Goal: Task Accomplishment & Management: Complete application form

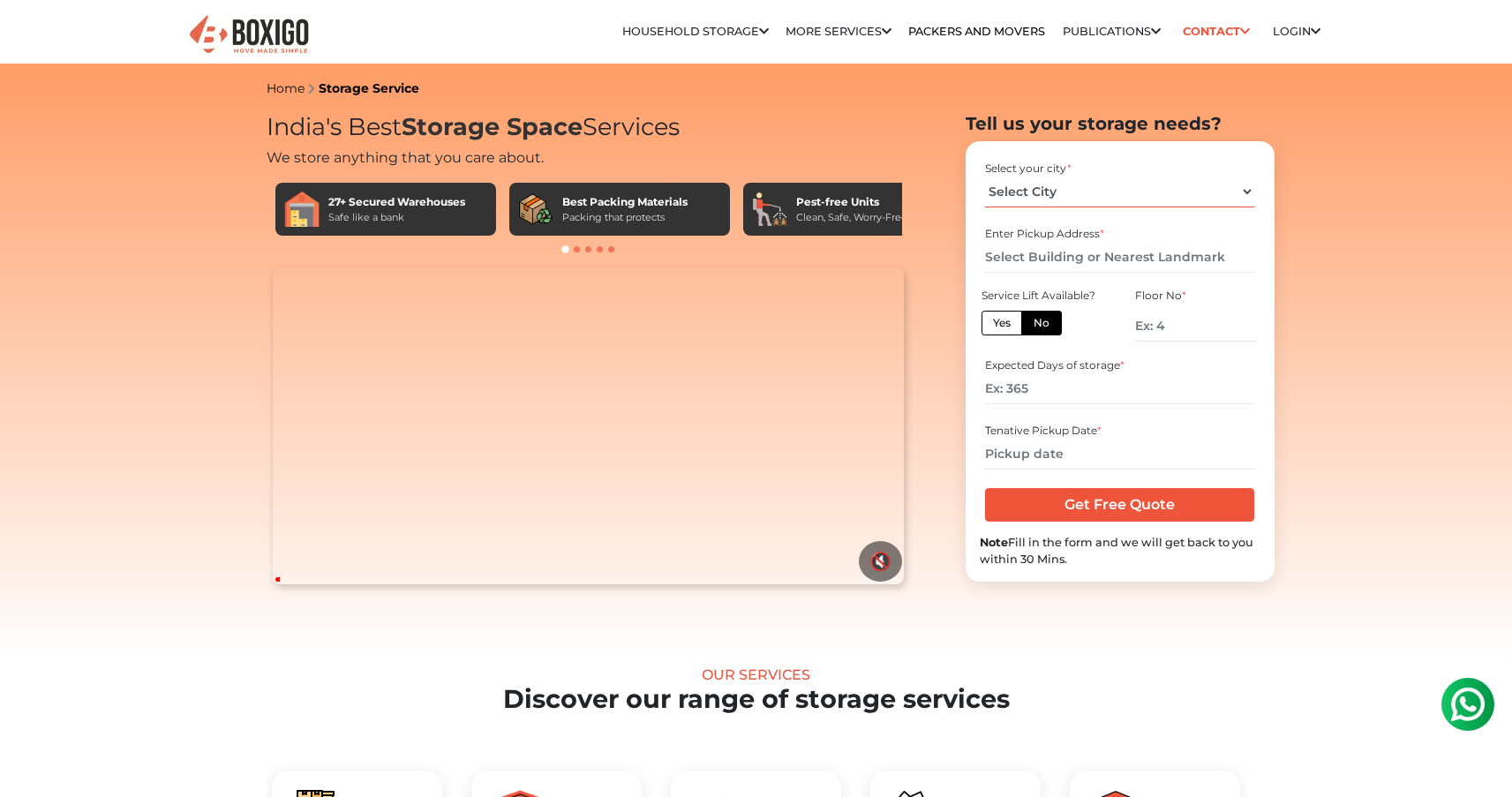
click at [1057, 193] on select "Select City [GEOGRAPHIC_DATA] [GEOGRAPHIC_DATA] [GEOGRAPHIC_DATA] [GEOGRAPHIC_D…" at bounding box center [1119, 193] width 269 height 31
select select "Coimbatore"
click at [1052, 256] on input "text" at bounding box center [1119, 257] width 269 height 31
click at [1046, 259] on input "text" at bounding box center [1119, 257] width 269 height 31
drag, startPoint x: 1178, startPoint y: 332, endPoint x: 1088, endPoint y: 325, distance: 90.3
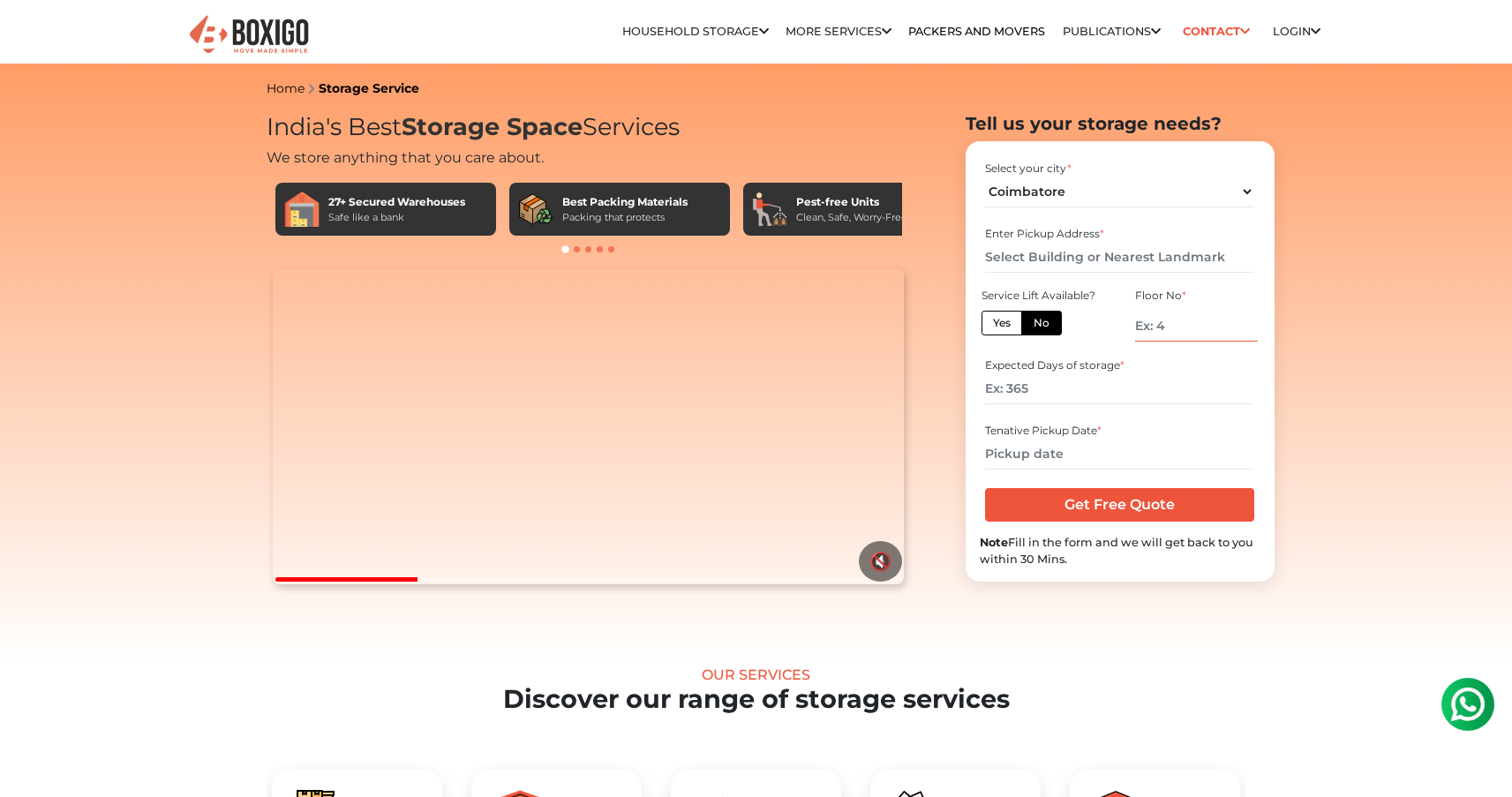
click at [1088, 325] on div "Service Lift Available? Yes No Floor No *" at bounding box center [1120, 319] width 307 height 67
type input "1"
click at [1179, 324] on input "number" at bounding box center [1195, 327] width 122 height 31
click at [1146, 330] on input "number" at bounding box center [1195, 327] width 122 height 31
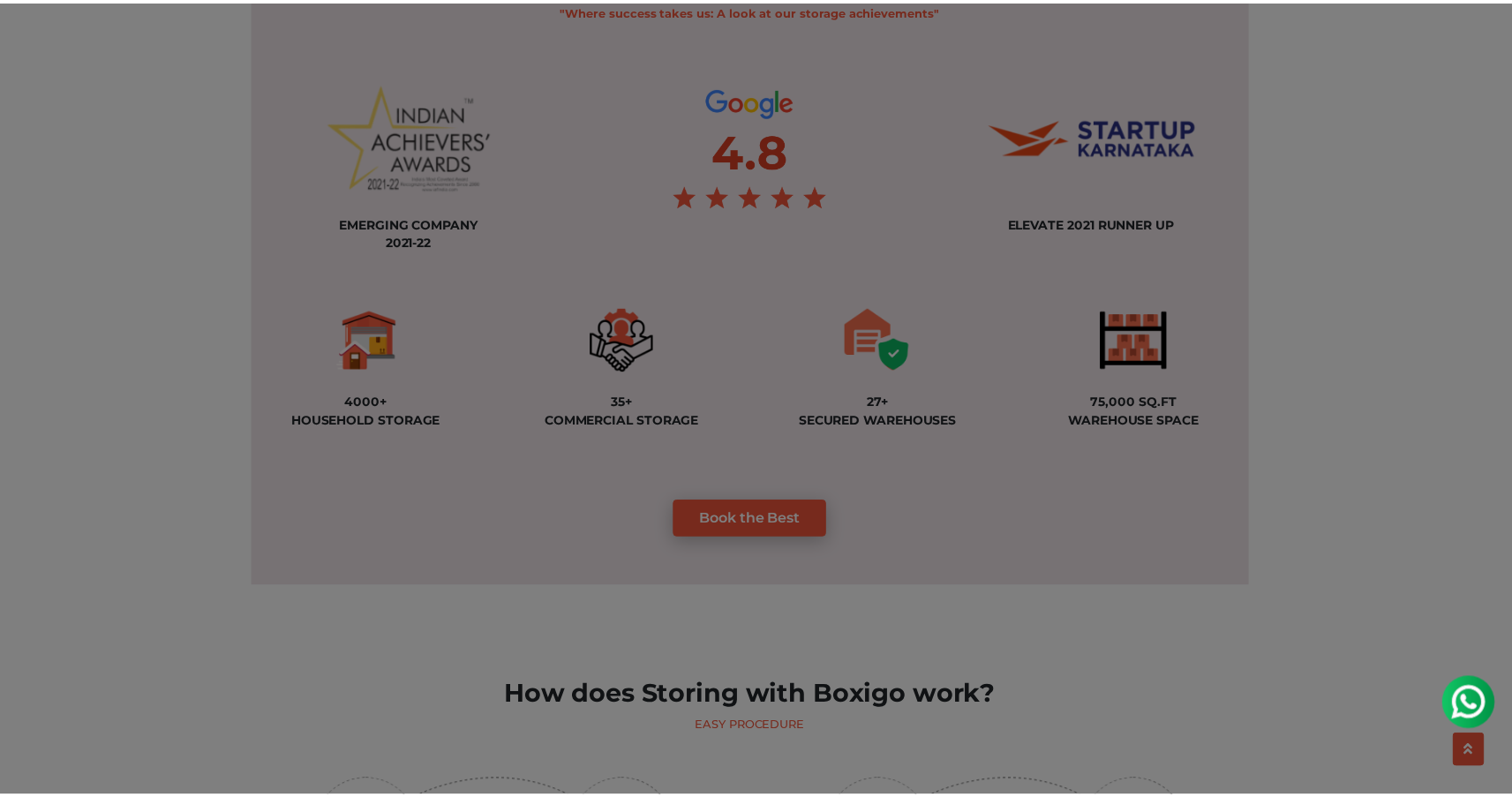
scroll to position [1375, 0]
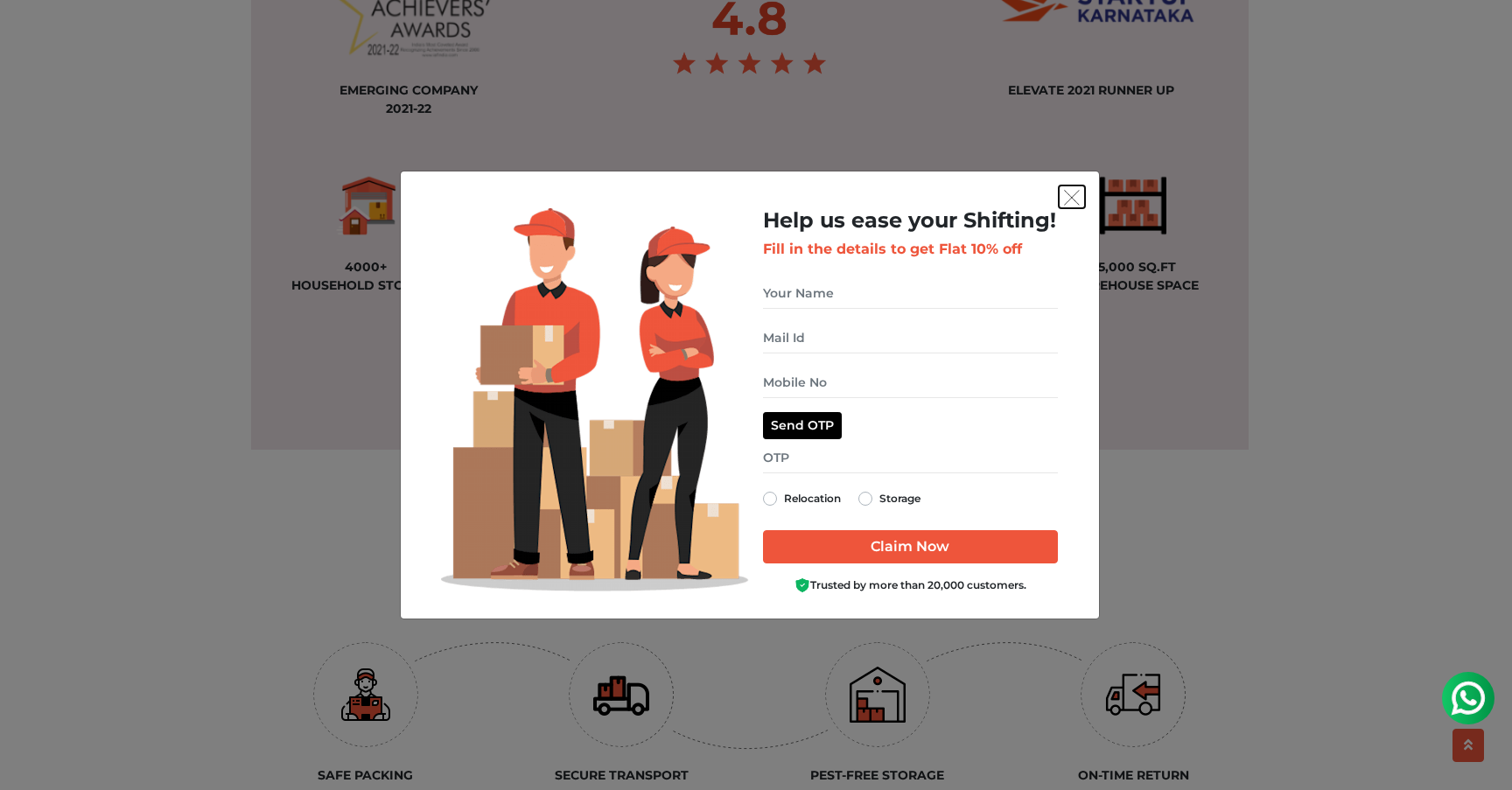
click at [1079, 198] on img "get free quote dialog" at bounding box center [1072, 198] width 16 height 16
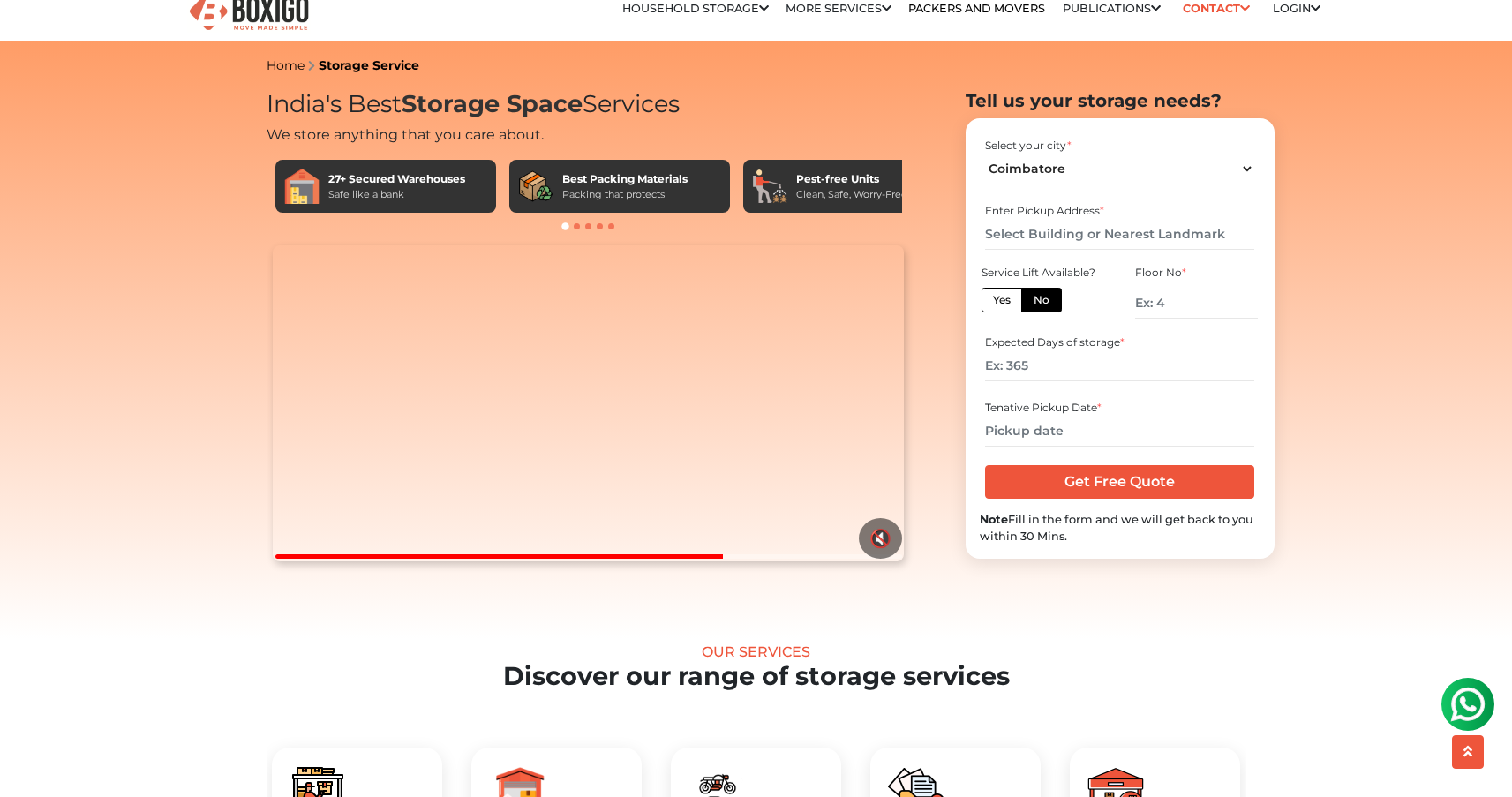
scroll to position [0, 0]
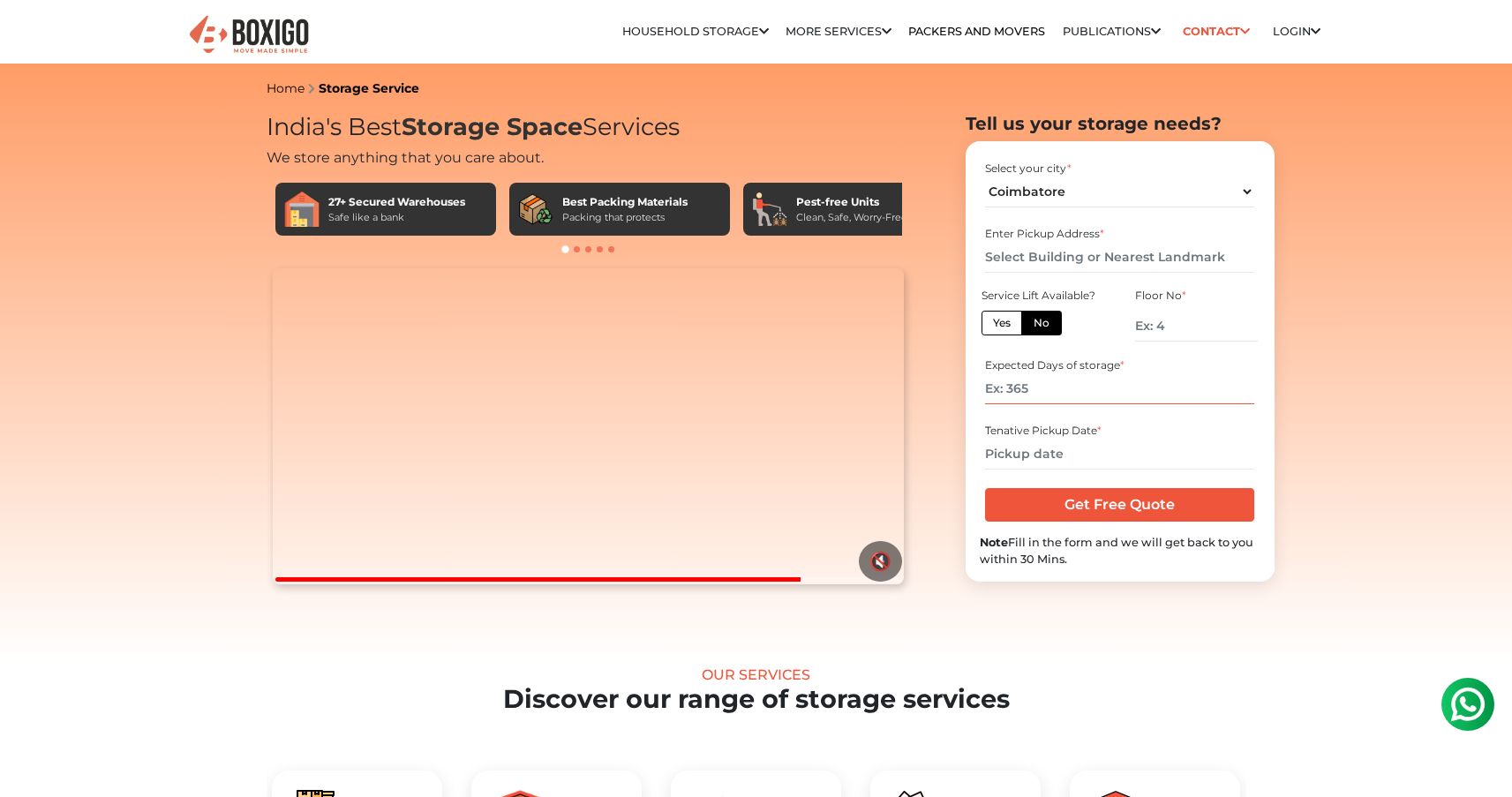
click at [1043, 385] on input "number" at bounding box center [1119, 389] width 269 height 31
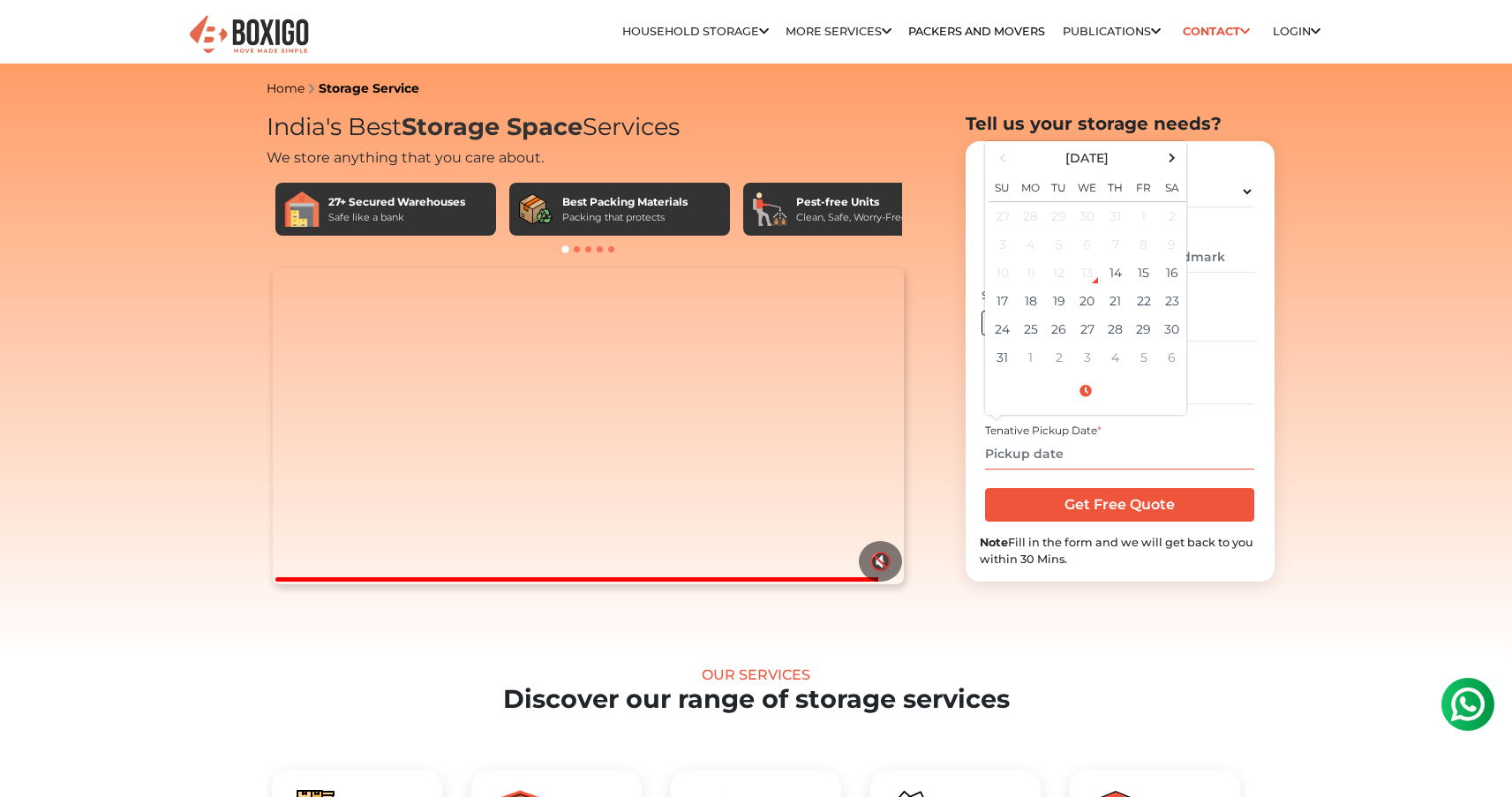
click at [1027, 453] on input "text" at bounding box center [1119, 455] width 269 height 31
click at [1171, 333] on td "30" at bounding box center [1172, 329] width 28 height 28
type input "[DATE] 12:00 AM"
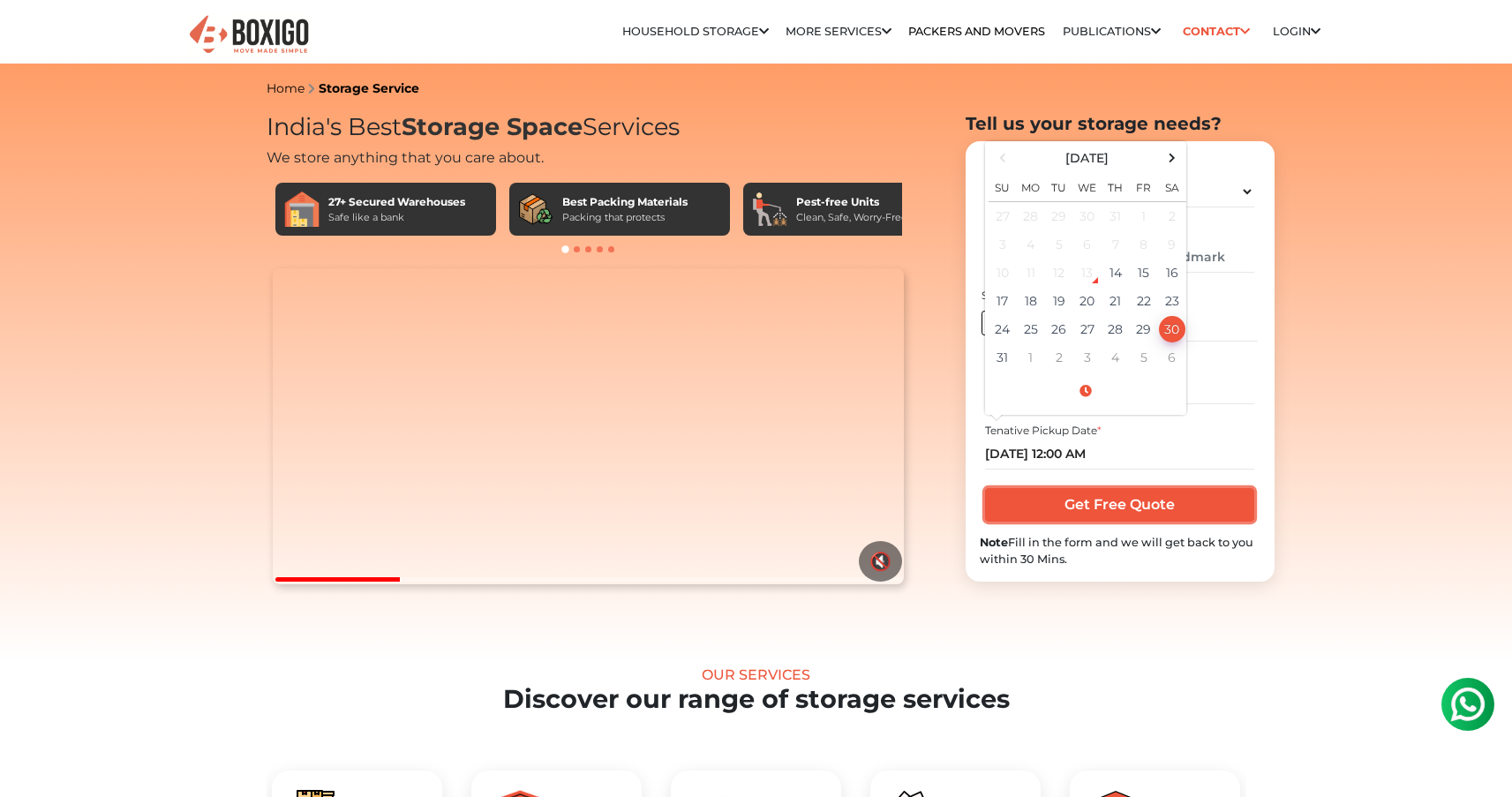
click at [1110, 501] on input "Get Free Quote" at bounding box center [1119, 505] width 269 height 33
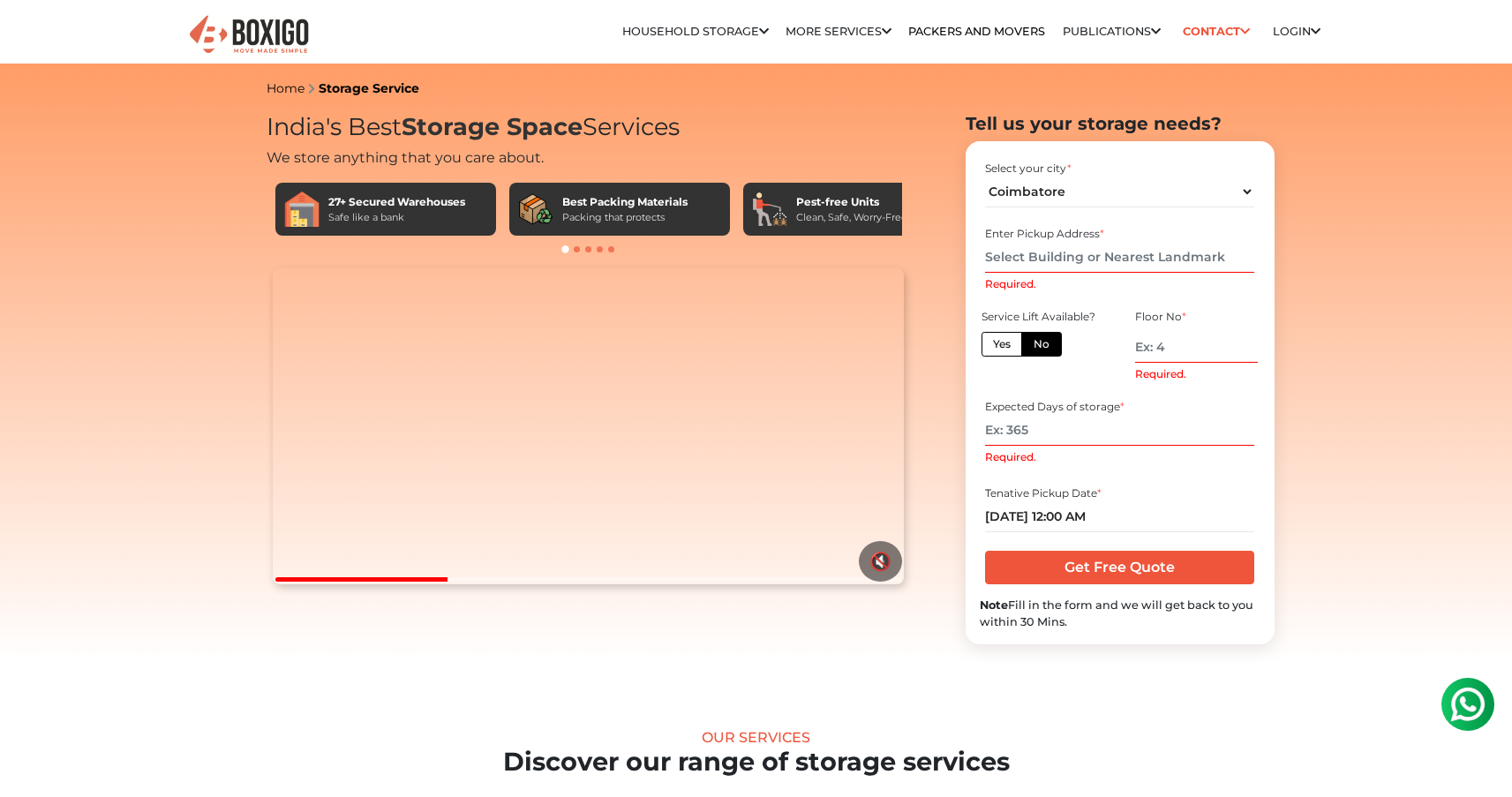
click at [1058, 258] on input "Required." at bounding box center [1119, 257] width 269 height 31
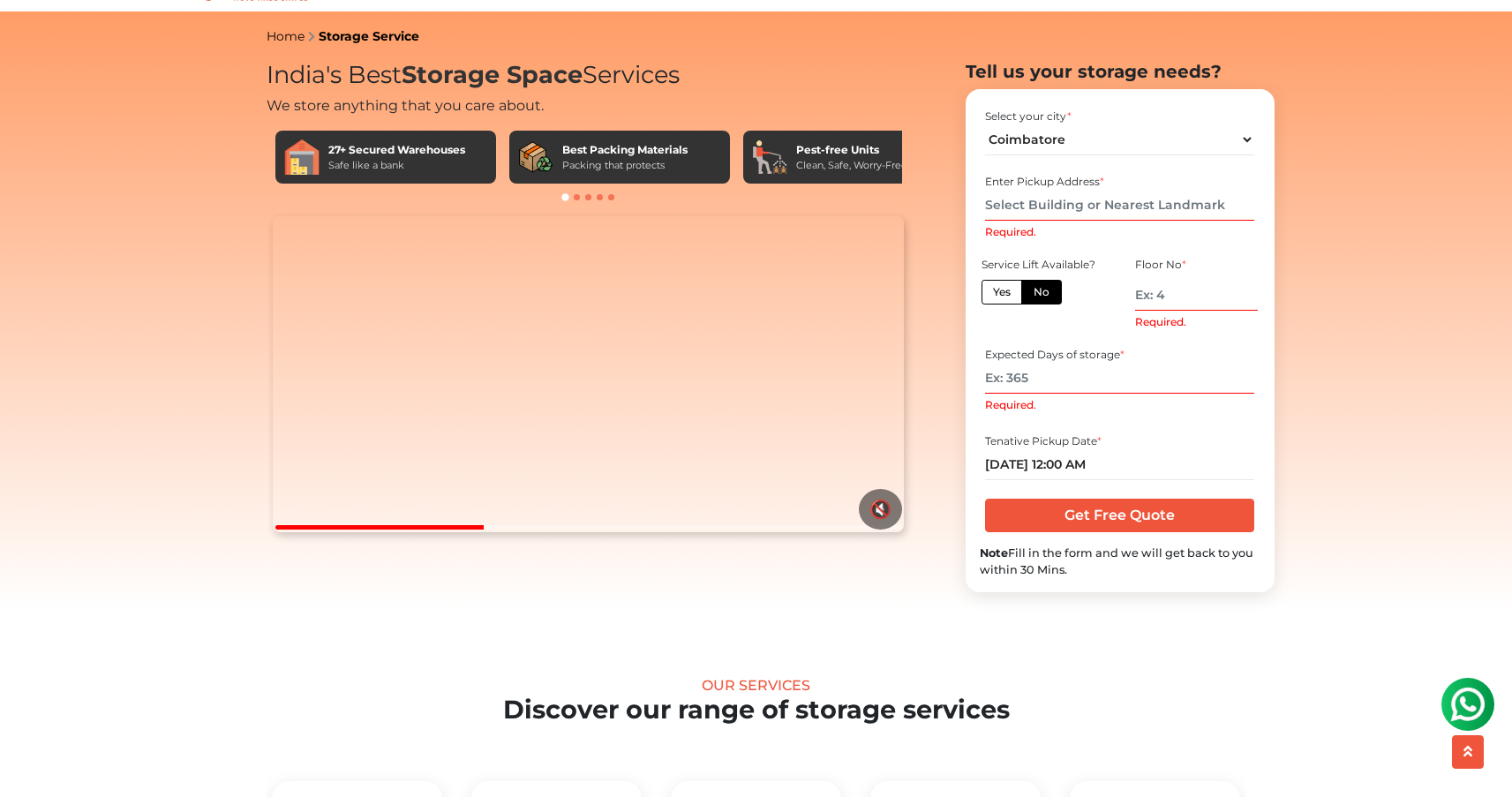
scroll to position [93, 0]
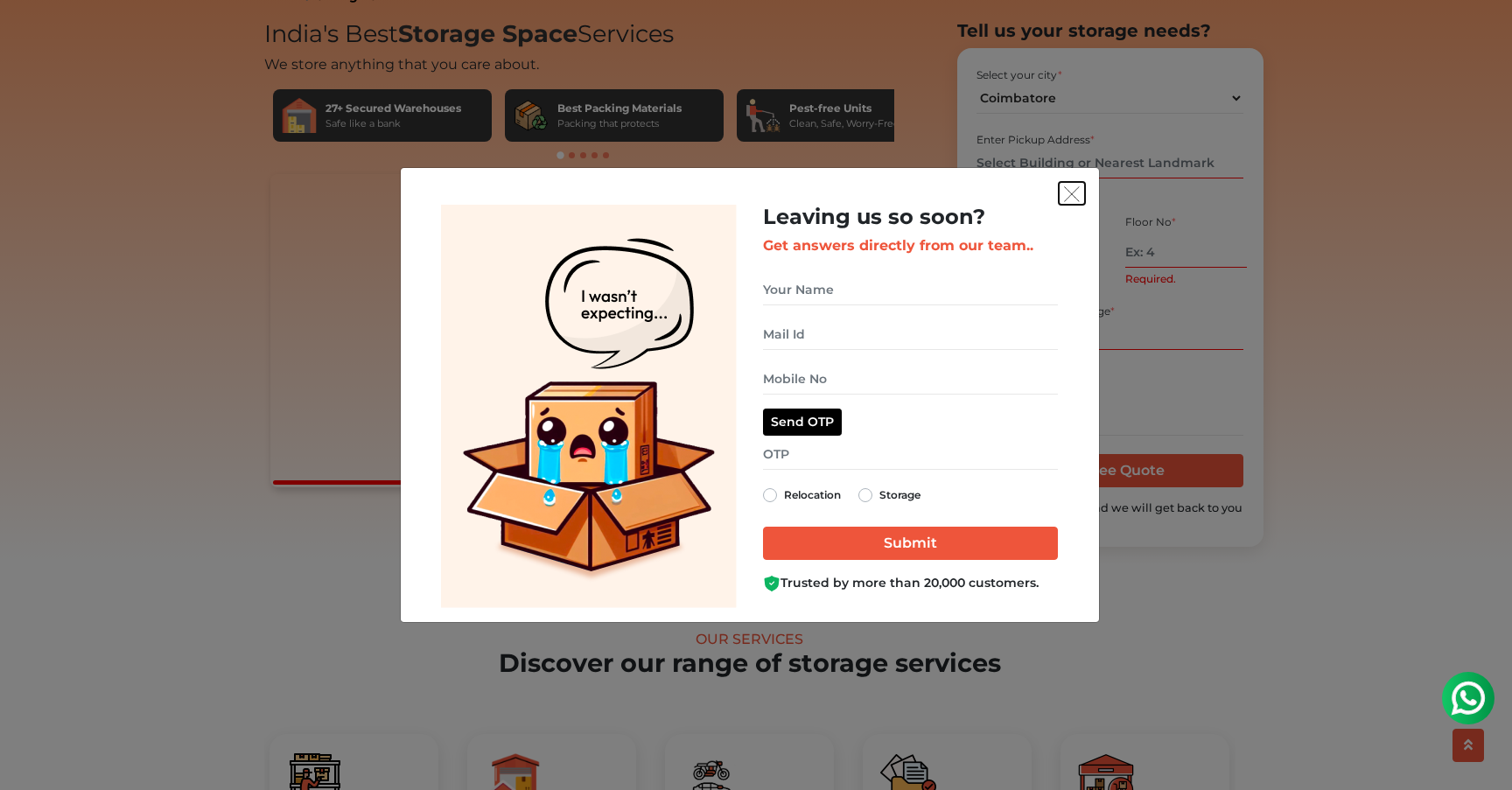
click at [1070, 196] on img "get free quote dialog" at bounding box center [1072, 194] width 16 height 16
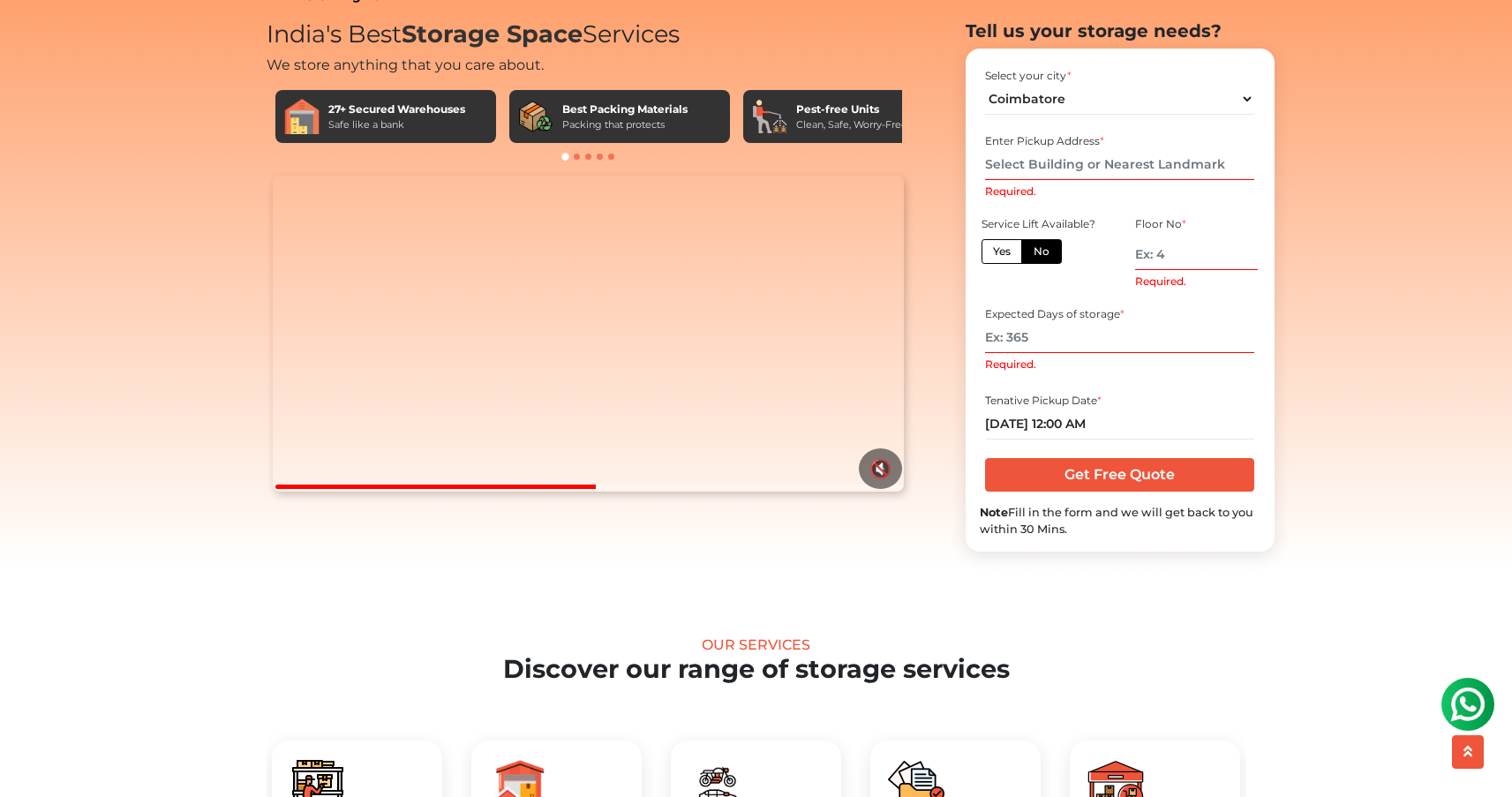
click at [1060, 163] on input "Required." at bounding box center [1119, 165] width 269 height 31
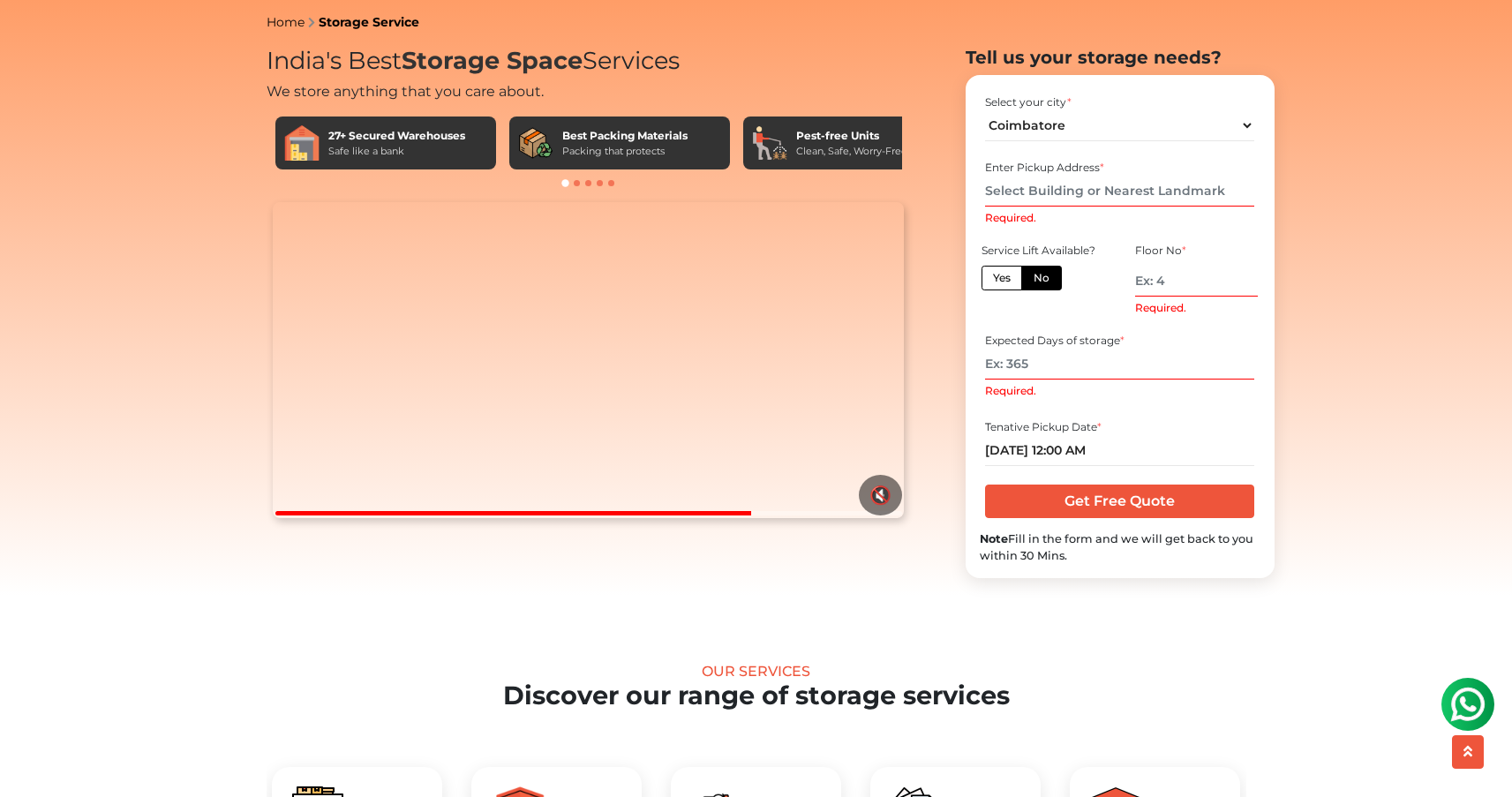
scroll to position [63, 0]
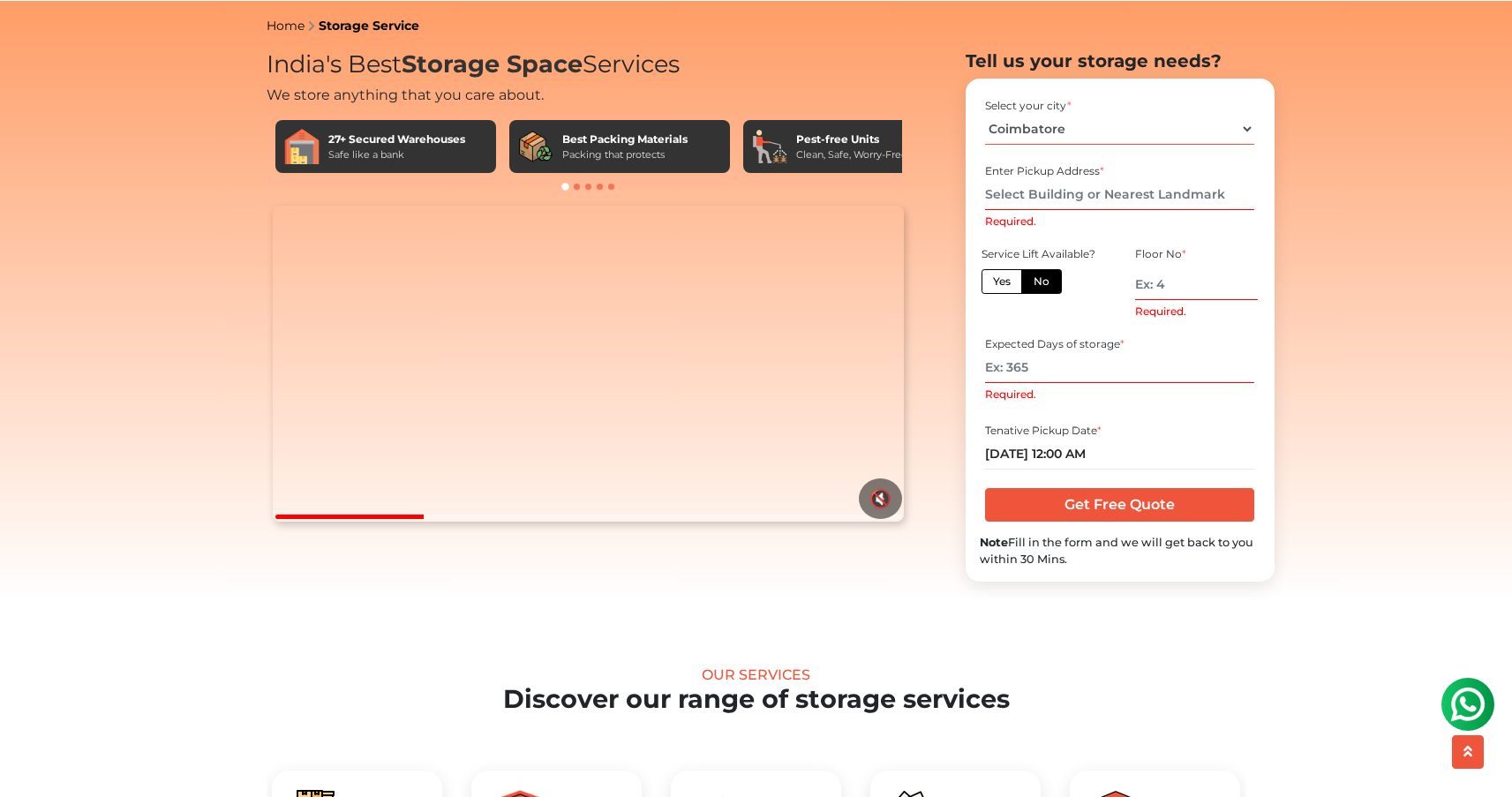
click at [1241, 129] on select "Select City [GEOGRAPHIC_DATA] [GEOGRAPHIC_DATA] [GEOGRAPHIC_DATA] [GEOGRAPHIC_D…" at bounding box center [1119, 129] width 269 height 31
click at [1080, 199] on input "Required." at bounding box center [1119, 195] width 269 height 31
